Goal: Download file/media

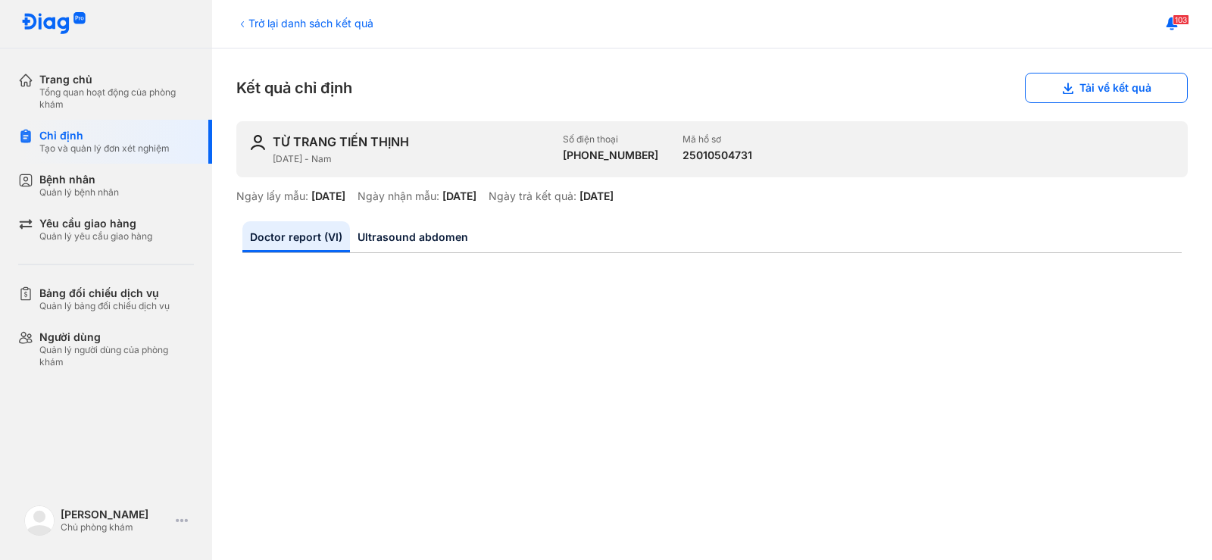
click at [295, 30] on div "Trở lại danh sách kết quả" at bounding box center [304, 23] width 137 height 16
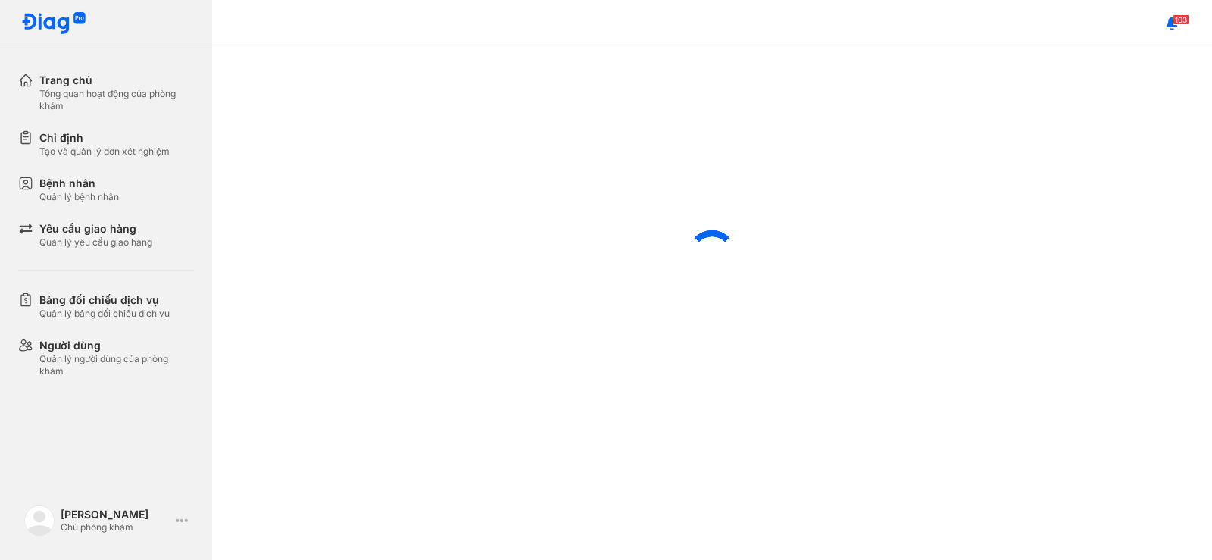
click at [133, 198] on div "Bệnh nhân Quản lý bệnh nhân" at bounding box center [116, 189] width 154 height 27
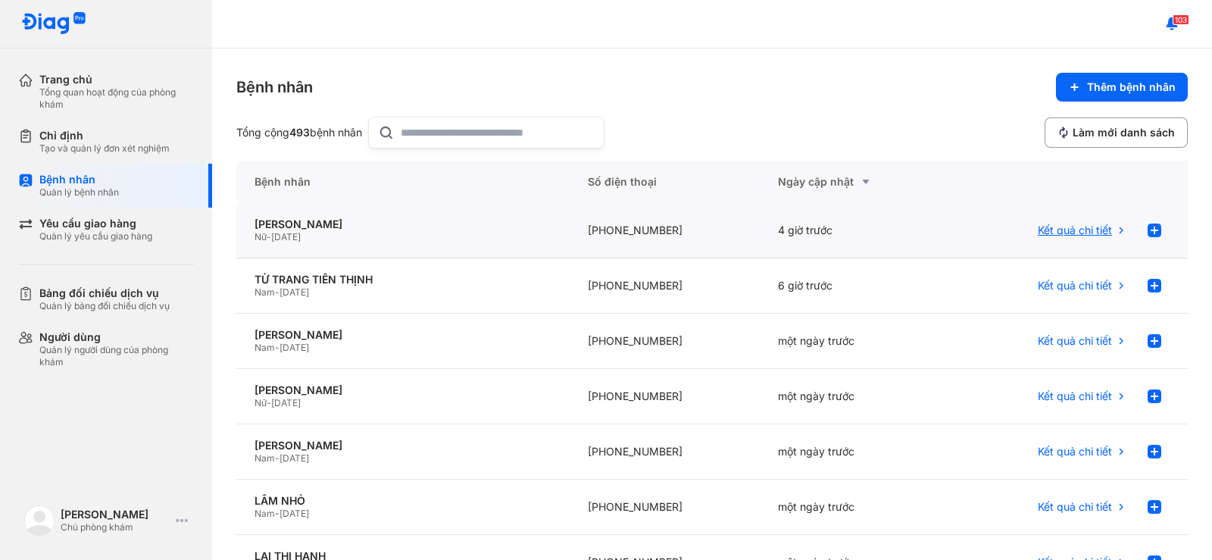
click at [1077, 229] on span "Kết quả chi tiết" at bounding box center [1075, 230] width 74 height 14
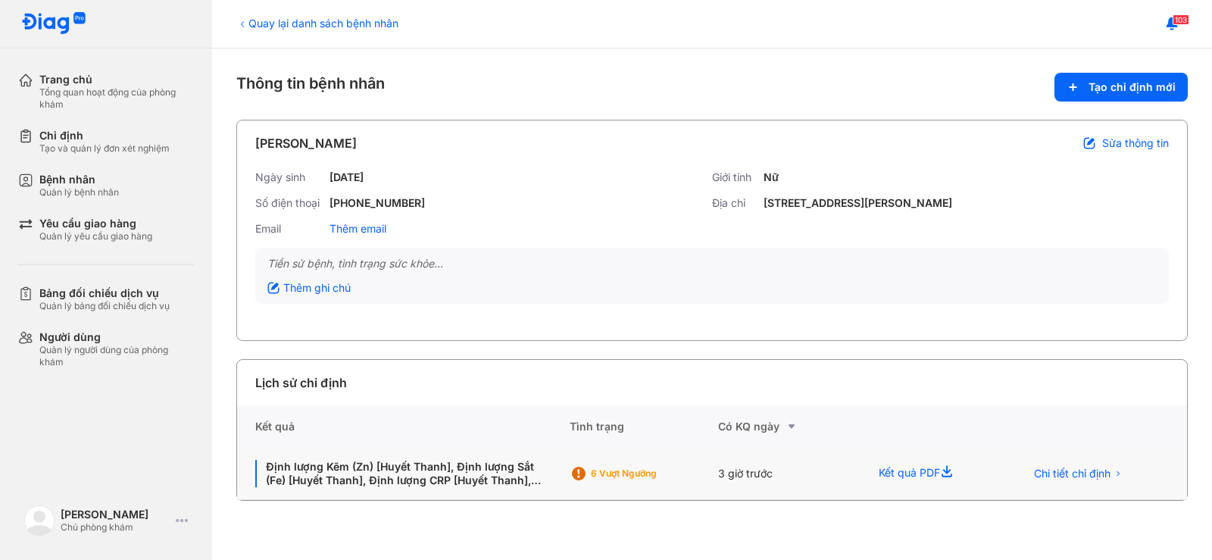
click at [1090, 461] on div "Chi tiết chỉ định" at bounding box center [1097, 474] width 180 height 52
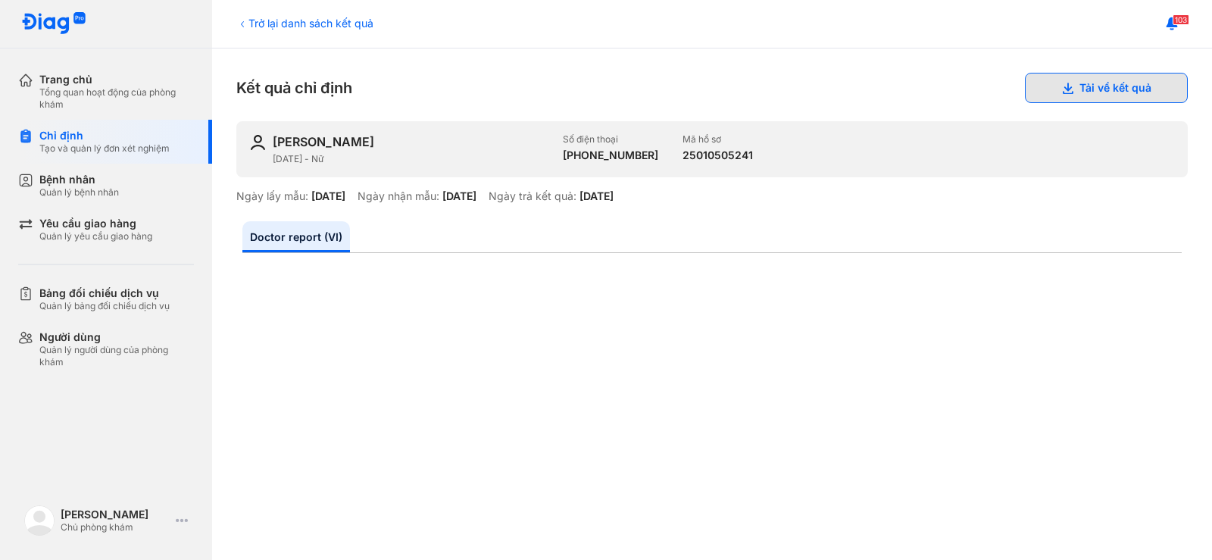
click at [1058, 81] on button "Tải về kết quả" at bounding box center [1106, 88] width 163 height 30
